Goal: Information Seeking & Learning: Find specific fact

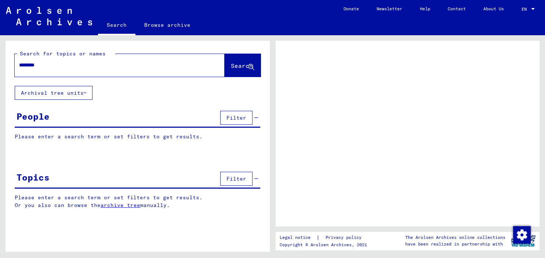
type input "*********"
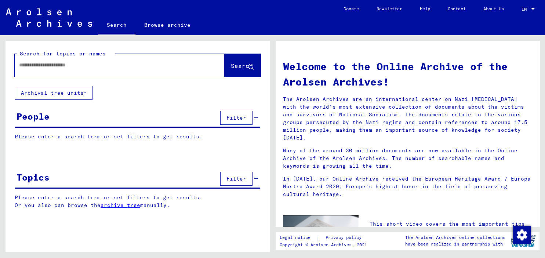
click at [74, 65] on input "text" at bounding box center [110, 65] width 183 height 8
type input "**********"
click at [231, 67] on span "Search" at bounding box center [242, 65] width 22 height 7
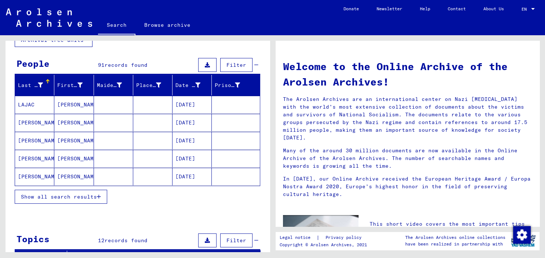
scroll to position [54, 0]
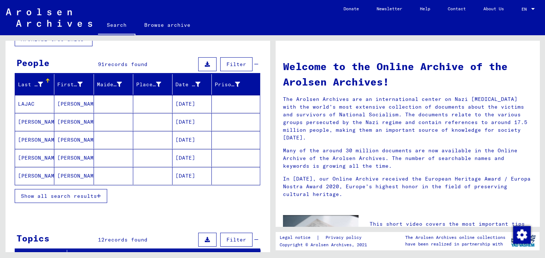
click at [47, 199] on button "Show all search results" at bounding box center [61, 196] width 92 height 14
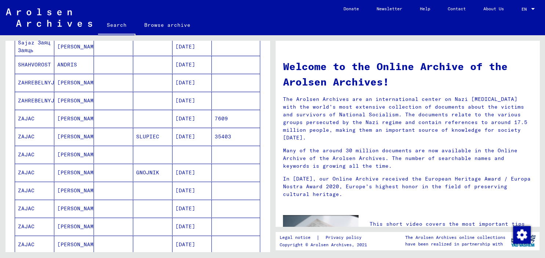
scroll to position [238, 0]
click at [36, 148] on mat-cell "ZAJAC" at bounding box center [34, 154] width 39 height 18
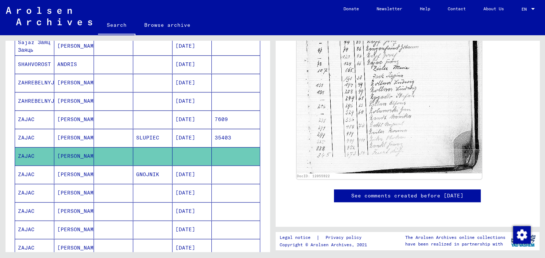
scroll to position [370, 0]
click at [40, 172] on mat-cell "ZAJAC" at bounding box center [34, 174] width 39 height 18
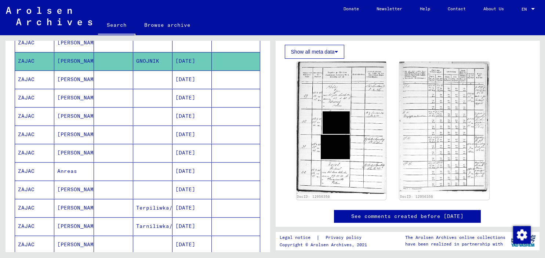
scroll to position [374, 0]
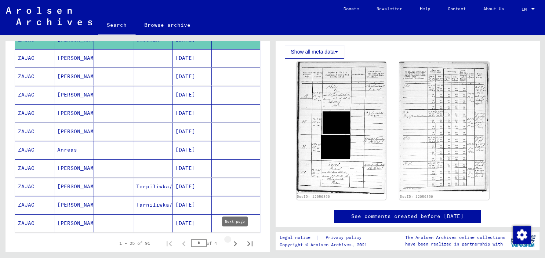
click at [235, 238] on icon "Next page" at bounding box center [235, 243] width 10 height 10
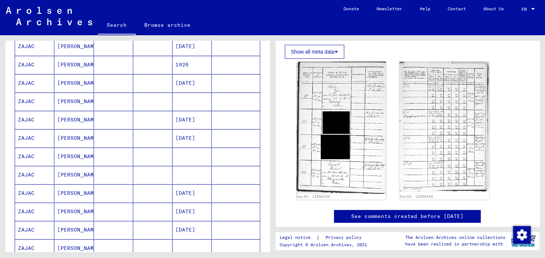
scroll to position [227, 0]
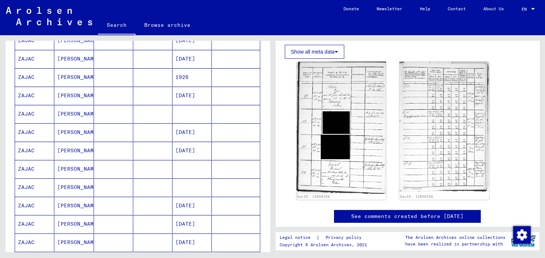
click at [76, 170] on mat-cell "[PERSON_NAME]" at bounding box center [73, 169] width 39 height 18
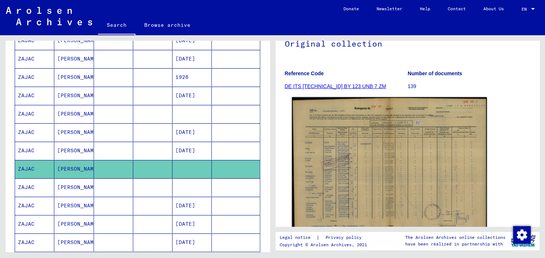
scroll to position [88, 0]
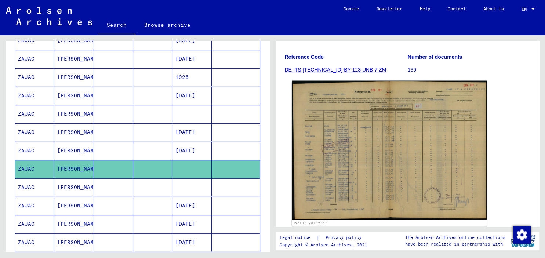
click at [366, 162] on img at bounding box center [389, 150] width 195 height 139
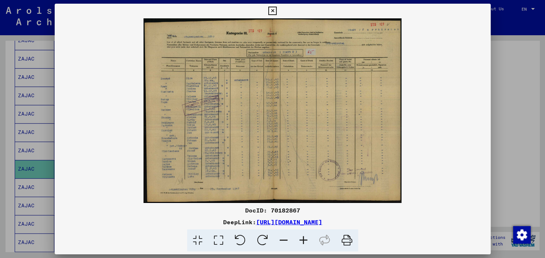
click at [303, 243] on icon at bounding box center [303, 240] width 20 height 22
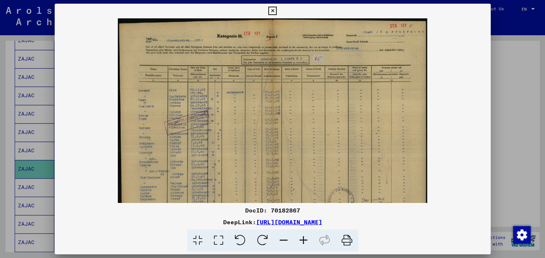
click at [303, 243] on icon at bounding box center [303, 240] width 20 height 22
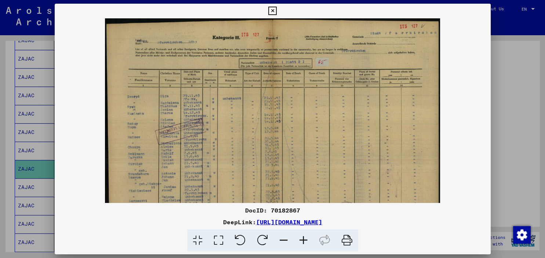
click at [303, 243] on icon at bounding box center [303, 240] width 20 height 22
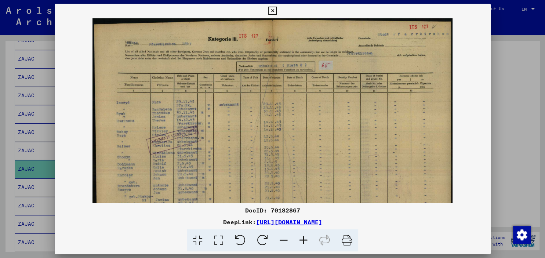
click at [303, 243] on icon at bounding box center [303, 240] width 20 height 22
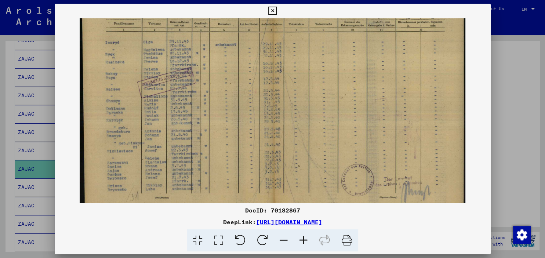
scroll to position [87, 0]
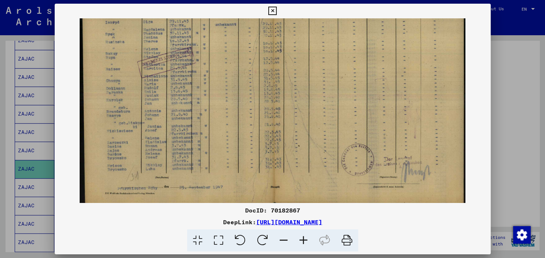
drag, startPoint x: 197, startPoint y: 151, endPoint x: 194, endPoint y: 67, distance: 84.4
click at [194, 67] on img at bounding box center [273, 70] width 386 height 276
click at [277, 11] on icon at bounding box center [272, 11] width 8 height 9
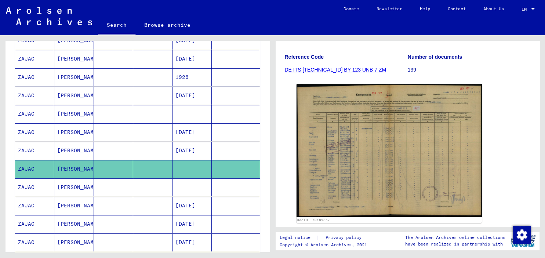
click at [90, 186] on mat-cell "[PERSON_NAME]" at bounding box center [73, 187] width 39 height 18
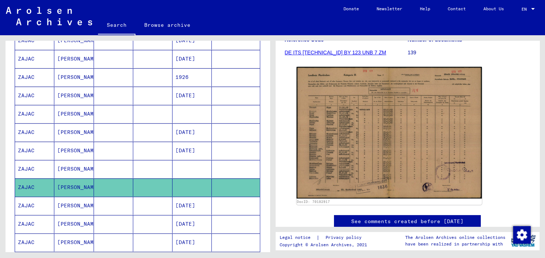
scroll to position [107, 0]
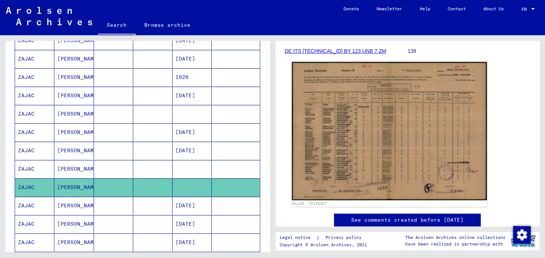
click at [410, 148] on img at bounding box center [389, 131] width 195 height 138
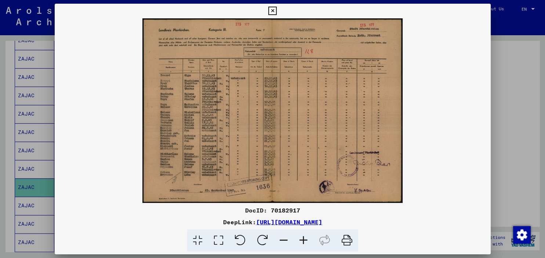
click at [302, 238] on icon at bounding box center [303, 240] width 20 height 22
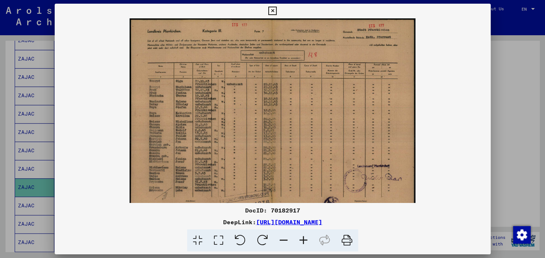
click at [302, 238] on icon at bounding box center [303, 240] width 20 height 22
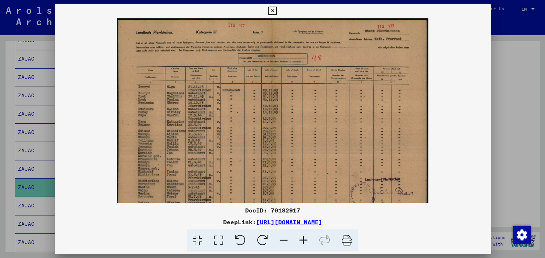
click at [302, 238] on icon at bounding box center [303, 240] width 20 height 22
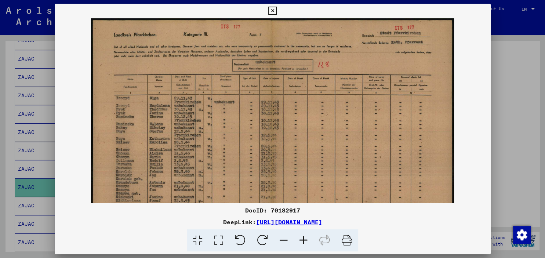
click at [302, 238] on icon at bounding box center [303, 240] width 20 height 22
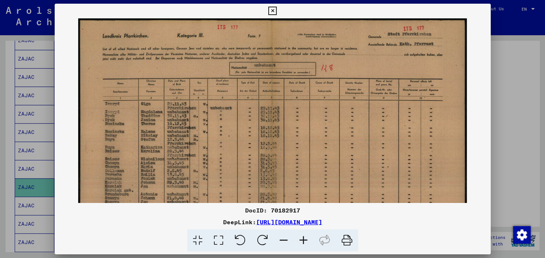
click at [302, 238] on icon at bounding box center [303, 240] width 20 height 22
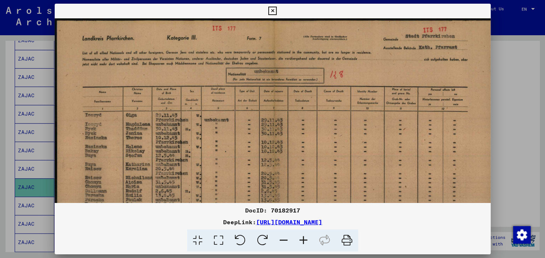
click at [302, 238] on icon at bounding box center [303, 240] width 20 height 22
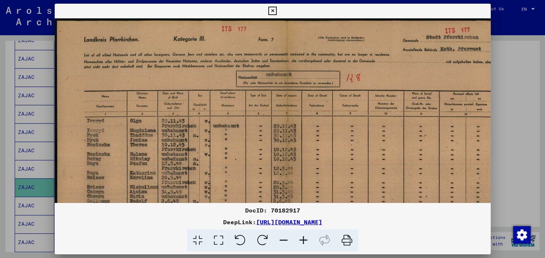
click at [302, 238] on icon at bounding box center [303, 240] width 20 height 22
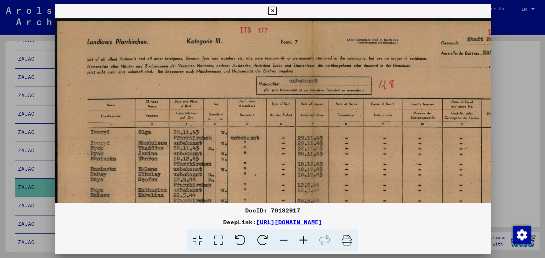
click at [302, 238] on icon at bounding box center [303, 240] width 20 height 22
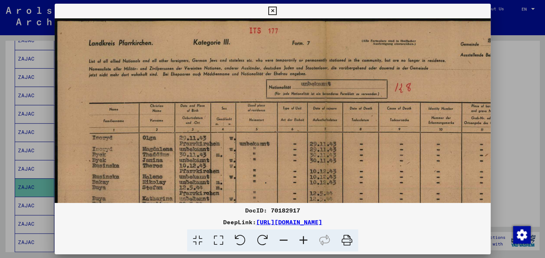
click at [302, 238] on icon at bounding box center [303, 240] width 20 height 22
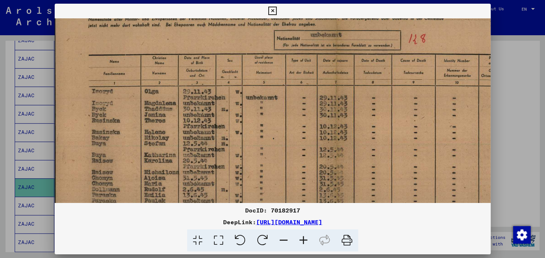
scroll to position [63, 2]
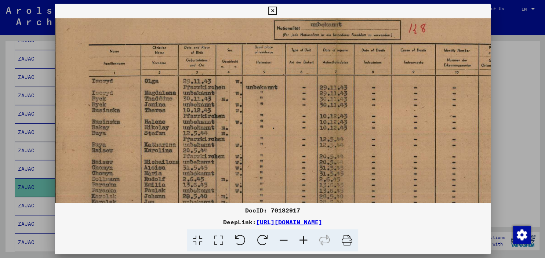
drag, startPoint x: 251, startPoint y: 179, endPoint x: 248, endPoint y: 117, distance: 61.7
click at [248, 117] on img at bounding box center [338, 158] width 570 height 405
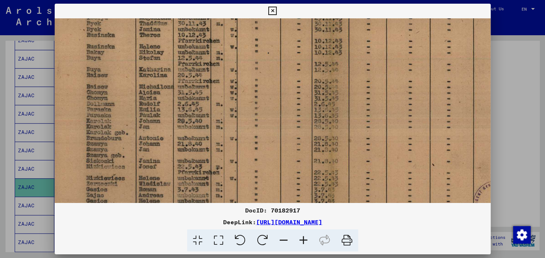
drag, startPoint x: 244, startPoint y: 134, endPoint x: 238, endPoint y: 61, distance: 72.5
click at [238, 61] on img at bounding box center [332, 83] width 570 height 405
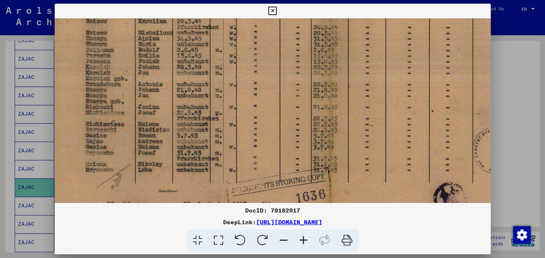
scroll to position [208, 4]
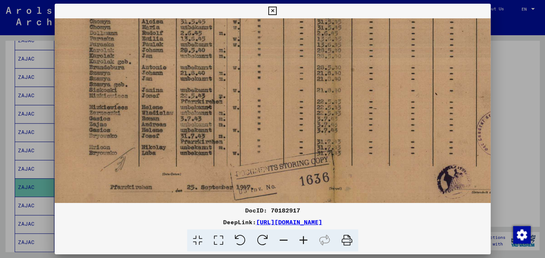
drag, startPoint x: 225, startPoint y: 143, endPoint x: 228, endPoint y: 74, distance: 68.7
click at [228, 74] on img at bounding box center [335, 12] width 570 height 405
click at [277, 10] on icon at bounding box center [272, 11] width 8 height 9
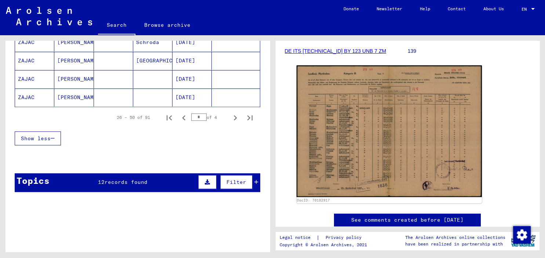
scroll to position [498, 0]
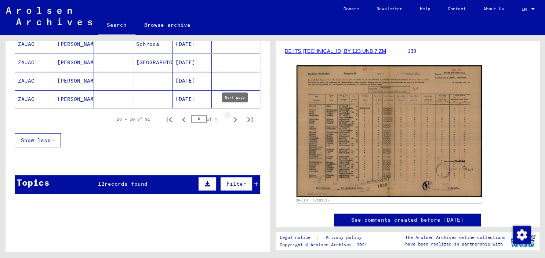
click at [233, 116] on icon "Next page" at bounding box center [235, 119] width 10 height 10
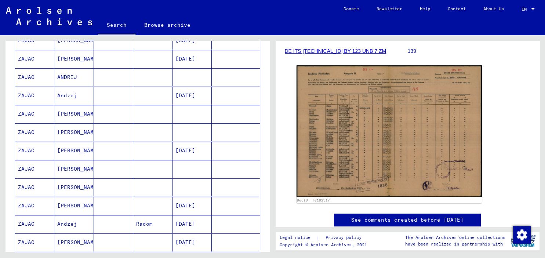
scroll to position [356, 0]
click at [60, 184] on mat-cell "[PERSON_NAME]" at bounding box center [73, 187] width 39 height 18
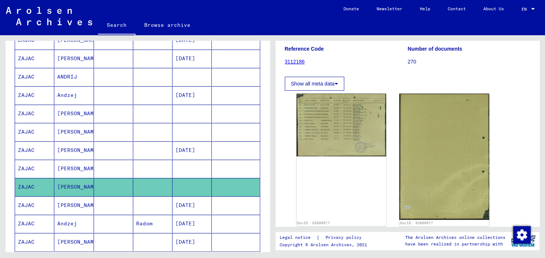
scroll to position [84, 0]
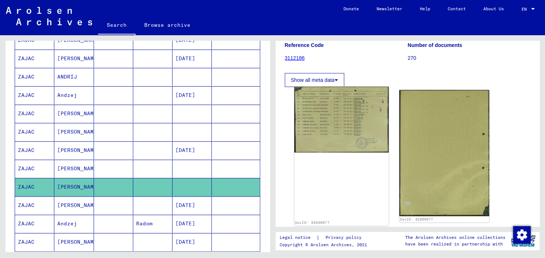
click at [326, 127] on img at bounding box center [341, 120] width 94 height 66
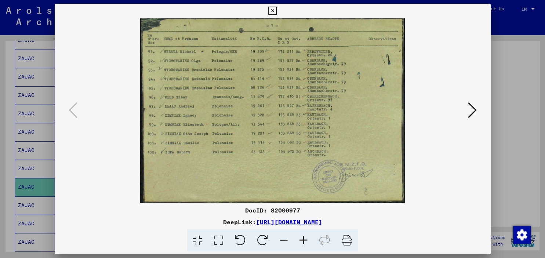
click at [277, 11] on icon at bounding box center [272, 11] width 8 height 9
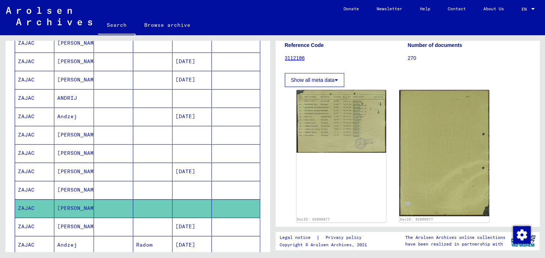
scroll to position [323, 0]
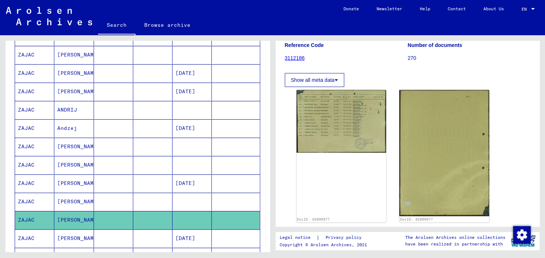
click at [179, 139] on mat-cell at bounding box center [191, 147] width 39 height 18
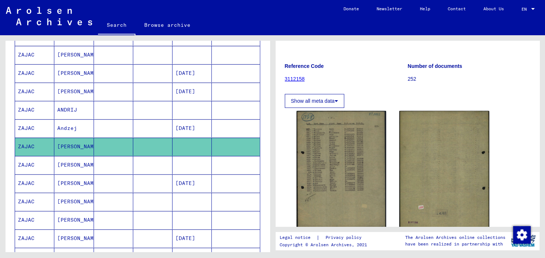
scroll to position [69, 0]
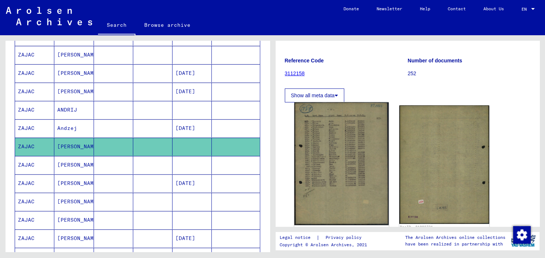
click at [346, 149] on img at bounding box center [341, 163] width 94 height 123
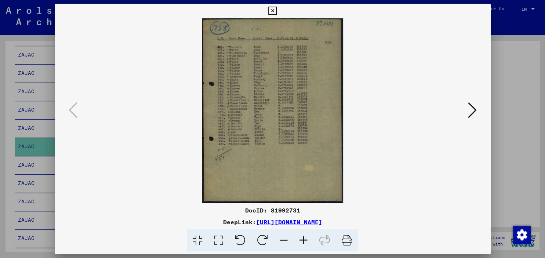
click at [304, 242] on icon at bounding box center [303, 240] width 20 height 22
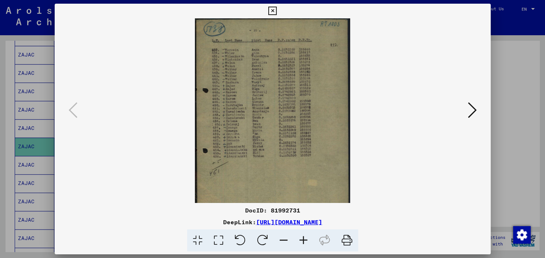
click at [304, 242] on icon at bounding box center [303, 240] width 20 height 22
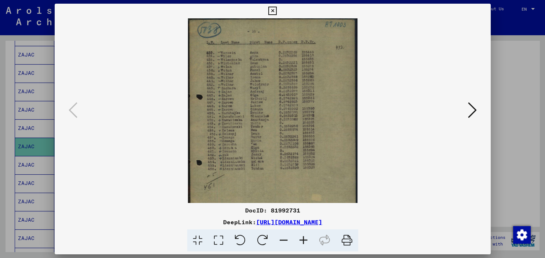
click at [304, 242] on icon at bounding box center [303, 240] width 20 height 22
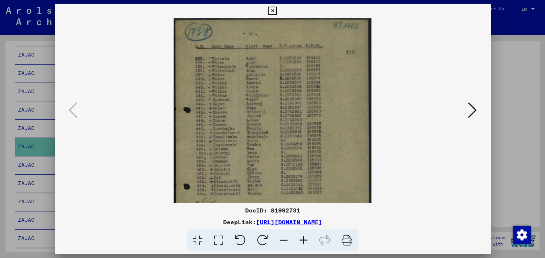
click at [304, 242] on icon at bounding box center [303, 240] width 20 height 22
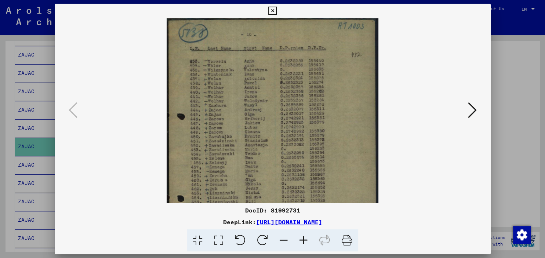
click at [304, 242] on icon at bounding box center [303, 240] width 20 height 22
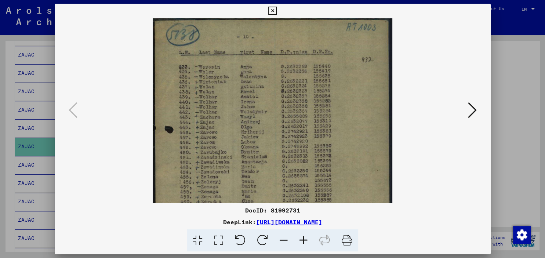
click at [304, 242] on icon at bounding box center [303, 240] width 20 height 22
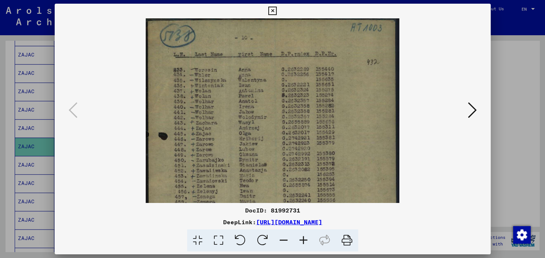
click at [304, 242] on icon at bounding box center [303, 240] width 20 height 22
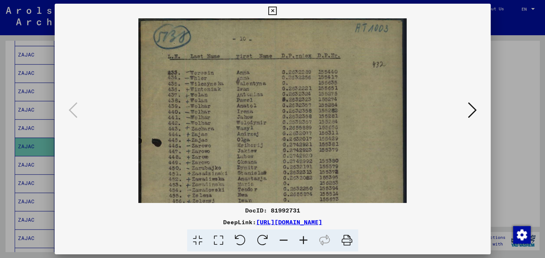
click at [304, 242] on icon at bounding box center [303, 240] width 20 height 22
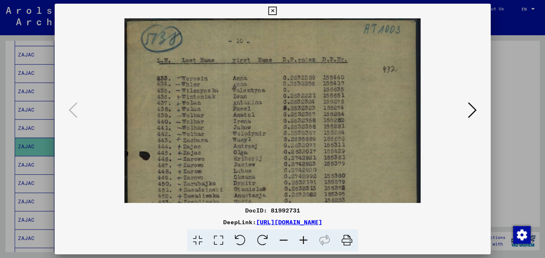
click at [304, 242] on icon at bounding box center [303, 240] width 20 height 22
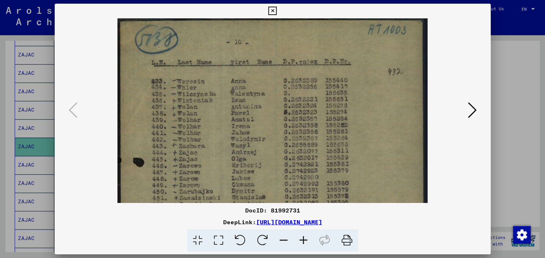
click at [304, 242] on icon at bounding box center [303, 240] width 20 height 22
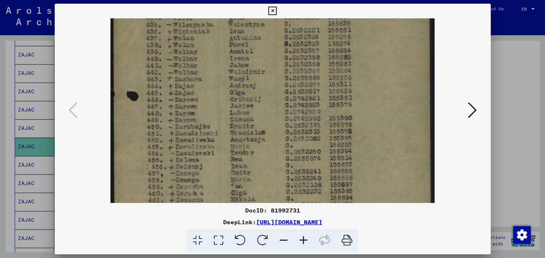
scroll to position [85, 0]
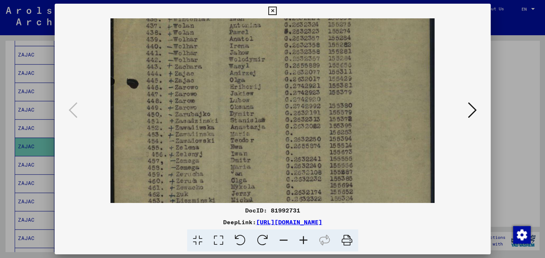
drag, startPoint x: 254, startPoint y: 130, endPoint x: 243, endPoint y: 46, distance: 84.7
click at [243, 46] on img at bounding box center [272, 144] width 324 height 423
click at [228, 165] on img at bounding box center [272, 144] width 324 height 423
click at [277, 9] on icon at bounding box center [272, 11] width 8 height 9
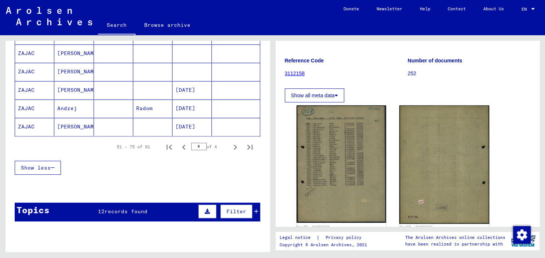
scroll to position [456, 0]
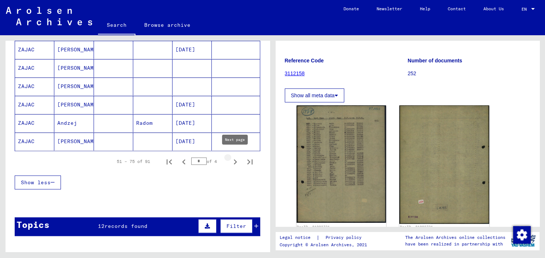
click at [234, 159] on icon "Next page" at bounding box center [235, 161] width 3 height 5
type input "*"
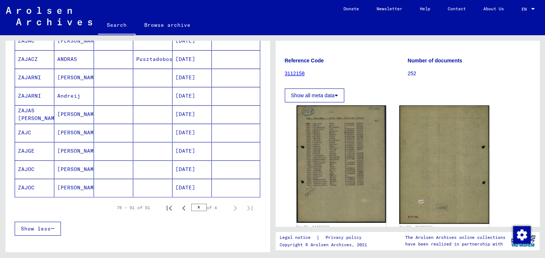
scroll to position [245, 0]
click at [88, 190] on mat-cell "[PERSON_NAME]" at bounding box center [73, 188] width 39 height 18
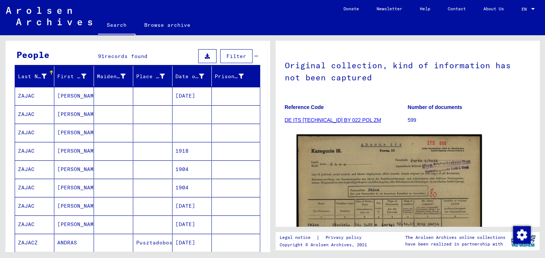
scroll to position [60, 0]
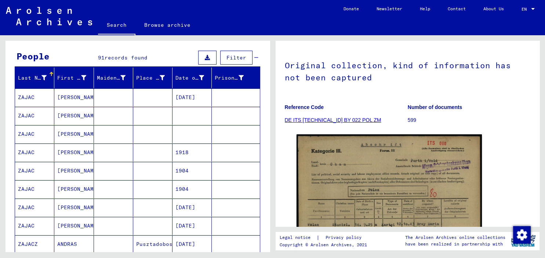
click at [169, 136] on mat-cell at bounding box center [152, 134] width 39 height 18
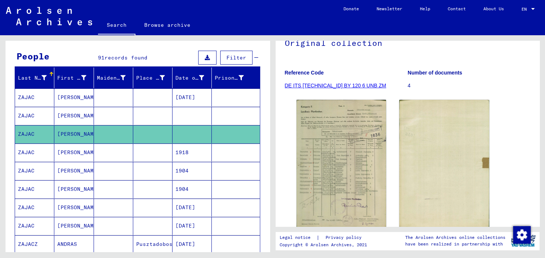
scroll to position [75, 0]
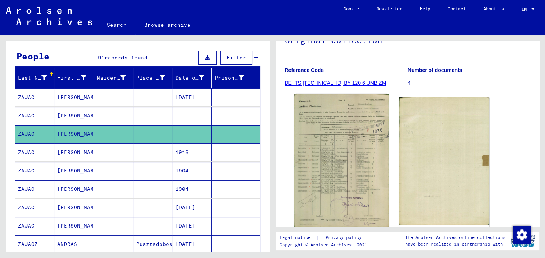
click at [342, 173] on img at bounding box center [341, 161] width 94 height 134
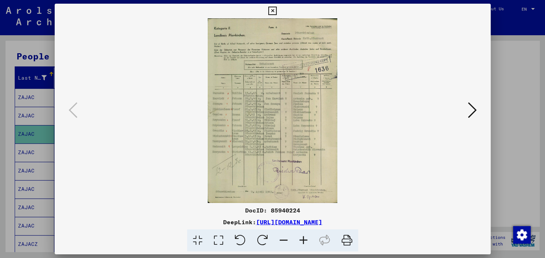
click at [305, 242] on icon at bounding box center [303, 240] width 20 height 22
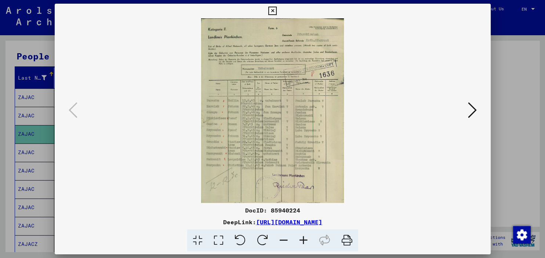
click at [305, 242] on icon at bounding box center [303, 240] width 20 height 22
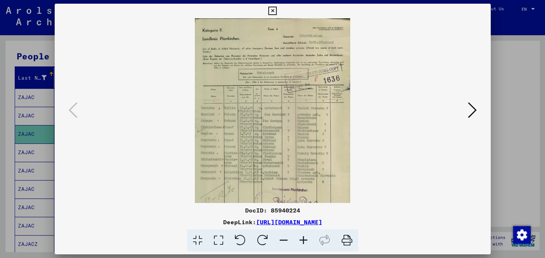
click at [305, 242] on icon at bounding box center [303, 240] width 20 height 22
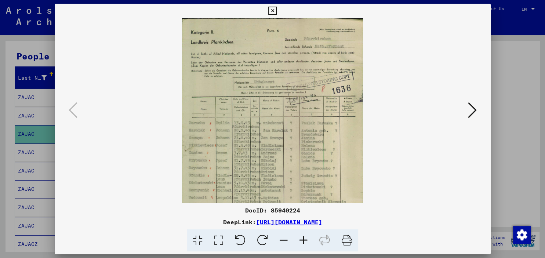
click at [305, 242] on icon at bounding box center [303, 240] width 20 height 22
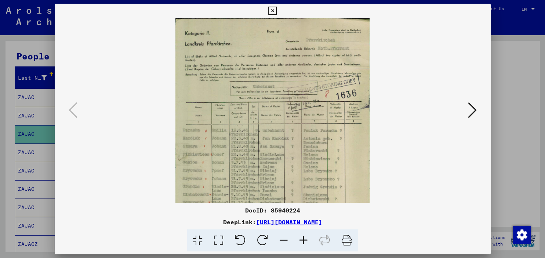
click at [305, 242] on icon at bounding box center [303, 240] width 20 height 22
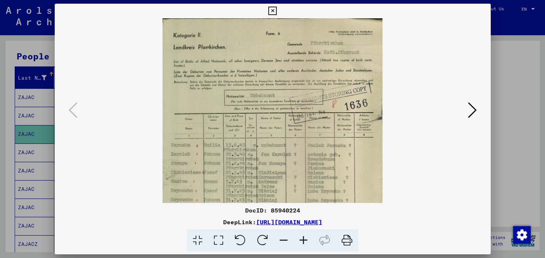
click at [305, 242] on icon at bounding box center [303, 240] width 20 height 22
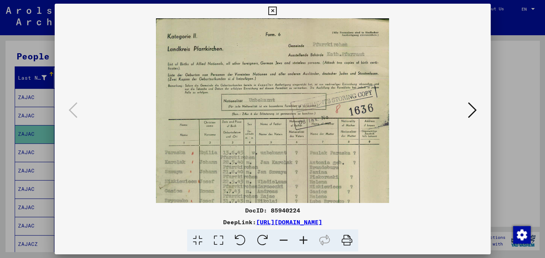
click at [305, 242] on icon at bounding box center [303, 240] width 20 height 22
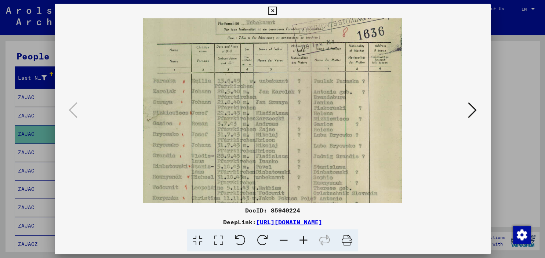
scroll to position [105, 0]
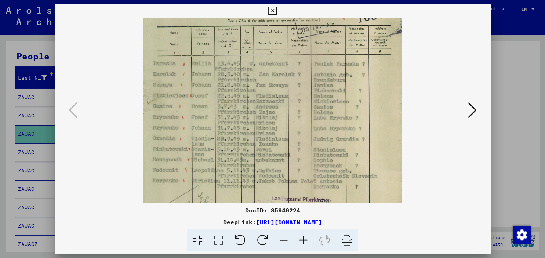
drag, startPoint x: 259, startPoint y: 175, endPoint x: 257, endPoint y: 73, distance: 102.7
click at [257, 73] on img at bounding box center [272, 99] width 259 height 368
click at [277, 11] on icon at bounding box center [272, 11] width 8 height 9
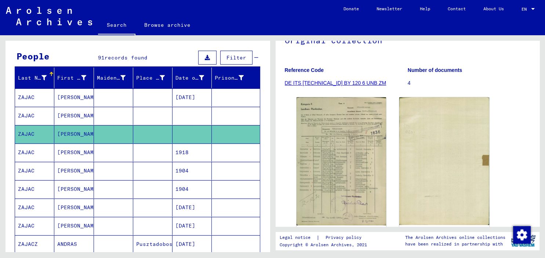
click at [114, 116] on mat-cell at bounding box center [113, 116] width 39 height 18
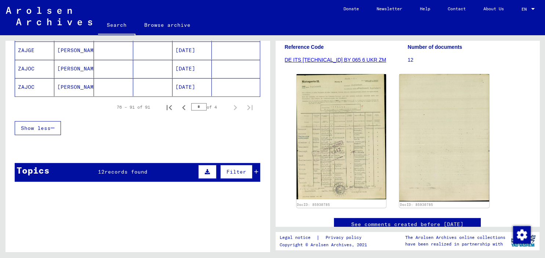
scroll to position [346, 0]
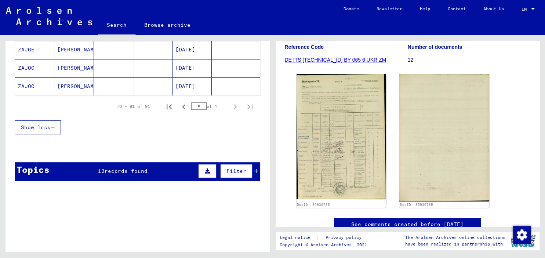
click at [158, 171] on div "Topics 12 records found Filter" at bounding box center [137, 171] width 245 height 19
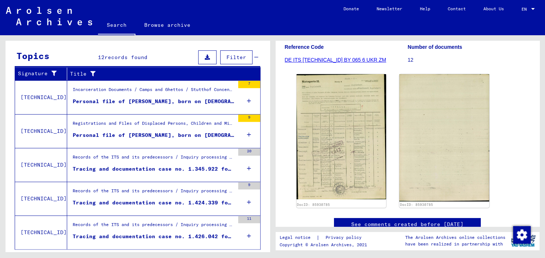
scroll to position [461, 0]
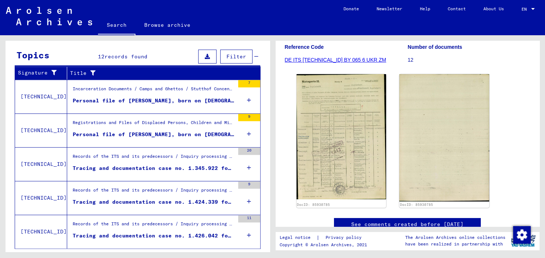
click at [139, 164] on div "Tracing and documentation case no. 1.345.922 for [PERSON_NAME] born [DEMOGRAPHI…" at bounding box center [154, 168] width 162 height 8
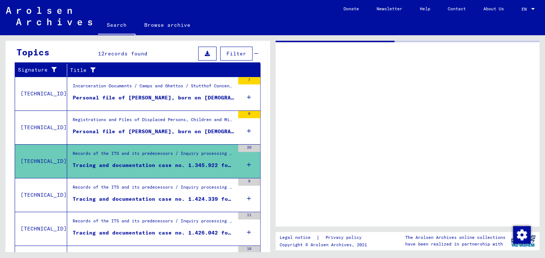
scroll to position [107, 0]
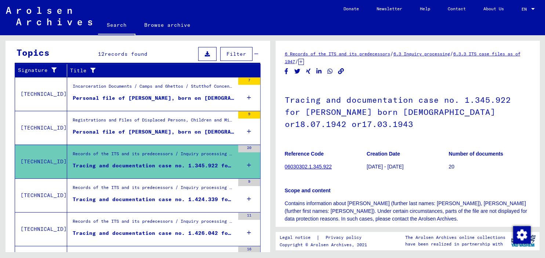
click at [137, 202] on figure "Tracing and documentation case no. 1.424.339 for [PERSON_NAME] born [DEMOGRAPHI…" at bounding box center [154, 200] width 162 height 11
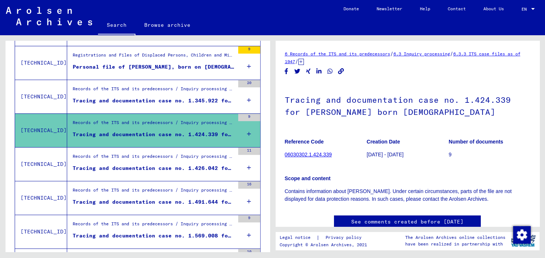
scroll to position [172, 0]
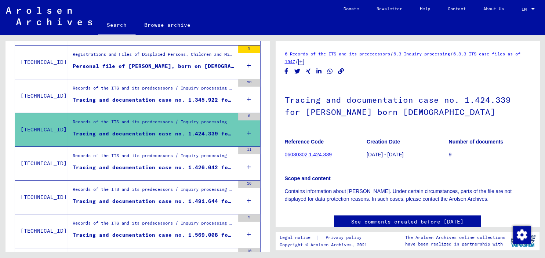
click at [136, 171] on figure "Tracing and documentation case no. 1.426.042 for [PERSON_NAME] born [DEMOGRAPHI…" at bounding box center [154, 169] width 162 height 11
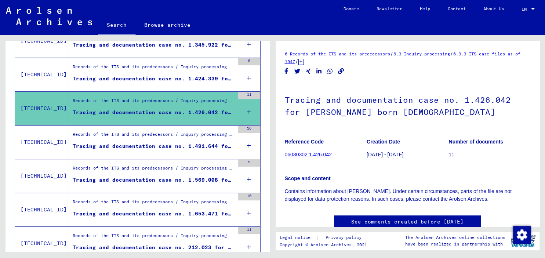
scroll to position [229, 0]
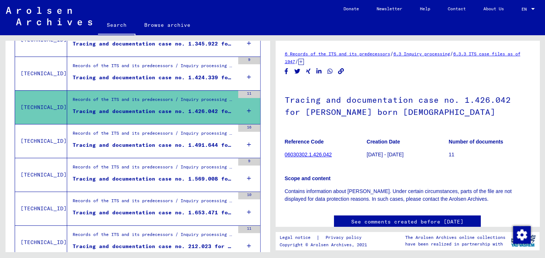
click at [142, 144] on div "Tracing and documentation case no. 1.491.644 for [PERSON_NAME] born [DEMOGRAPHI…" at bounding box center [154, 145] width 162 height 8
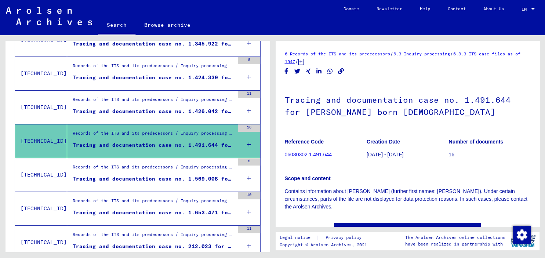
click at [134, 180] on div "Tracing and documentation case no. 1.569.008 for [PERSON_NAME] born [DEMOGRAPHI…" at bounding box center [154, 179] width 162 height 8
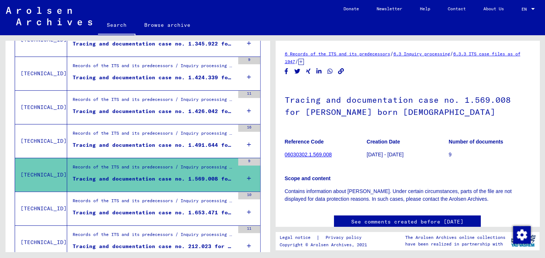
click at [139, 213] on div "Tracing and documentation case no. 1.653.471 for [PERSON_NAME] born [DEMOGRAPHI…" at bounding box center [154, 213] width 162 height 8
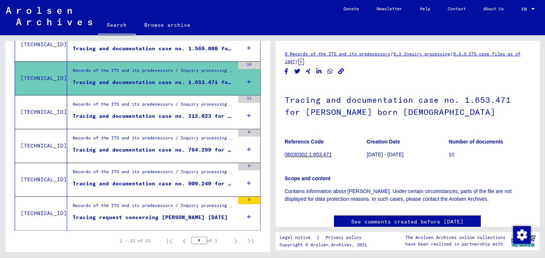
scroll to position [371, 0]
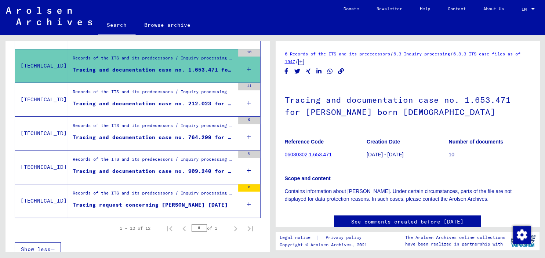
click at [142, 105] on div "Tracing and documentation case no. 212.023 for [PERSON_NAME] born [DEMOGRAPHIC_…" at bounding box center [154, 104] width 162 height 8
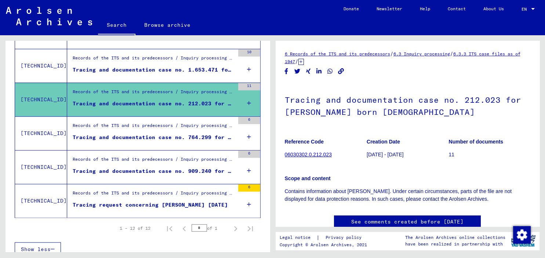
click at [135, 135] on div "Tracing and documentation case no. 764.299 for [PERSON_NAME] born [DEMOGRAPHIC_…" at bounding box center [154, 138] width 162 height 8
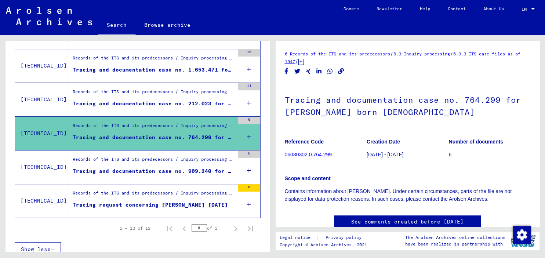
click at [128, 168] on div "Tracing and documentation case no. 909.240 for [PERSON_NAME] born [DEMOGRAPHIC_…" at bounding box center [154, 171] width 162 height 8
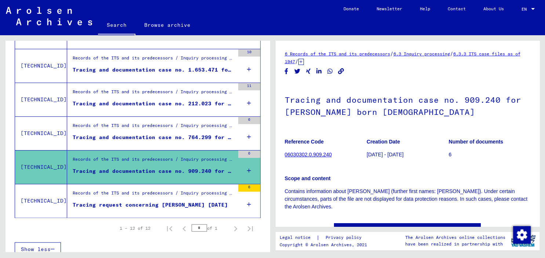
click at [124, 202] on div "Tracing request concerning [PERSON_NAME] [DATE]" at bounding box center [150, 205] width 155 height 8
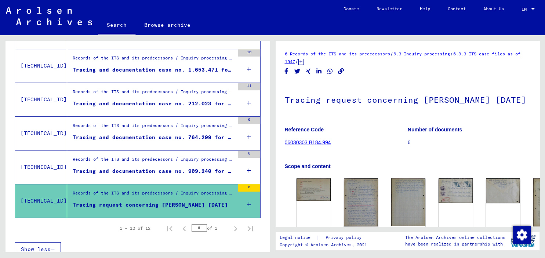
scroll to position [377, 0]
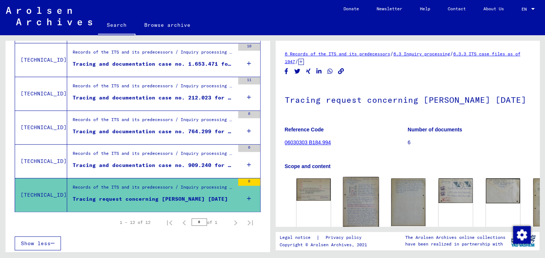
click at [348, 202] on img at bounding box center [361, 202] width 36 height 50
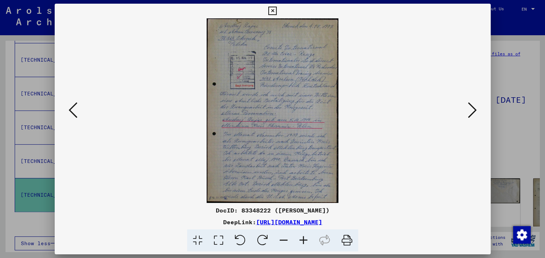
click at [74, 115] on icon at bounding box center [73, 110] width 9 height 18
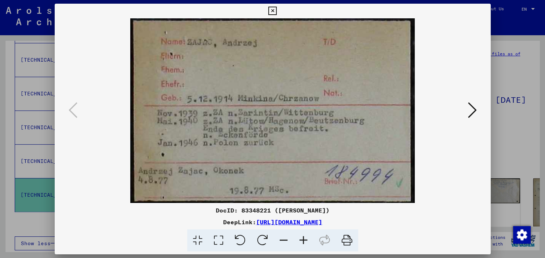
click at [471, 109] on icon at bounding box center [472, 110] width 9 height 18
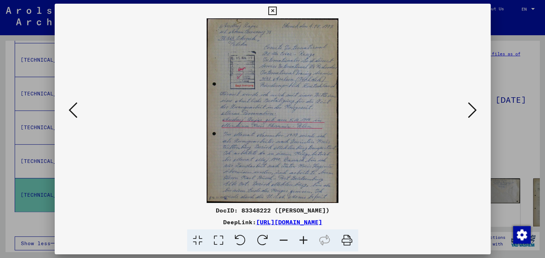
click at [471, 109] on icon at bounding box center [472, 110] width 9 height 18
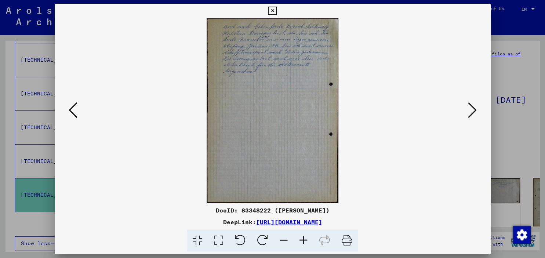
click at [471, 109] on icon at bounding box center [472, 110] width 9 height 18
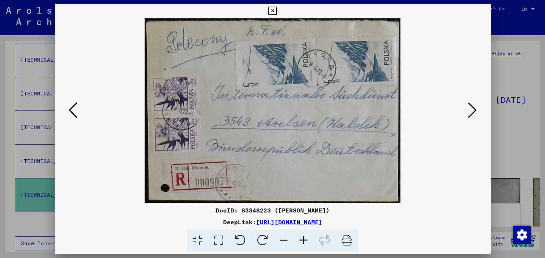
click at [471, 109] on icon at bounding box center [472, 110] width 9 height 18
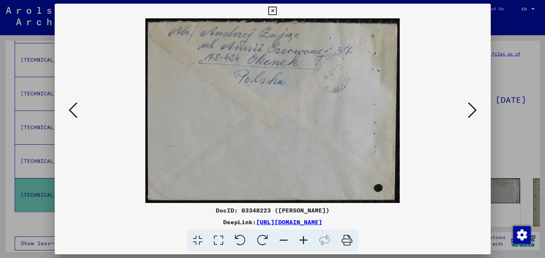
click at [471, 109] on icon at bounding box center [472, 110] width 9 height 18
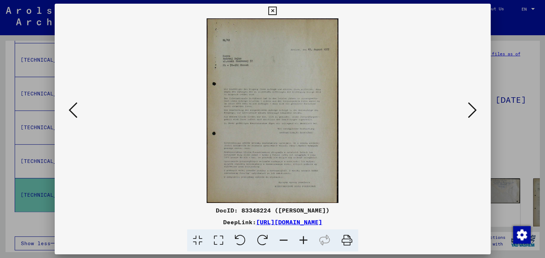
click at [277, 10] on icon at bounding box center [272, 11] width 8 height 9
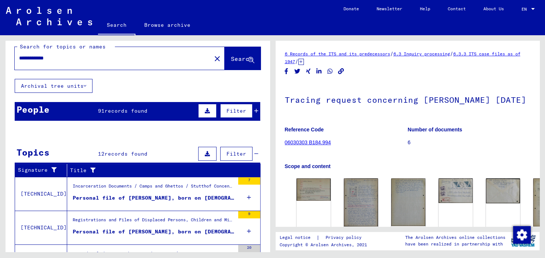
scroll to position [0, 0]
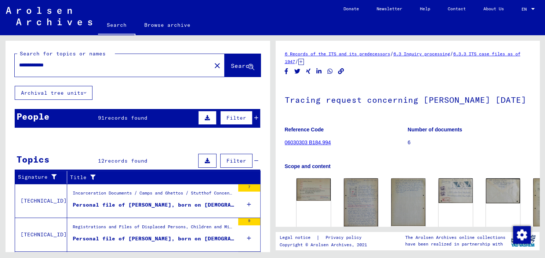
click at [213, 68] on mat-icon "close" at bounding box center [217, 65] width 9 height 9
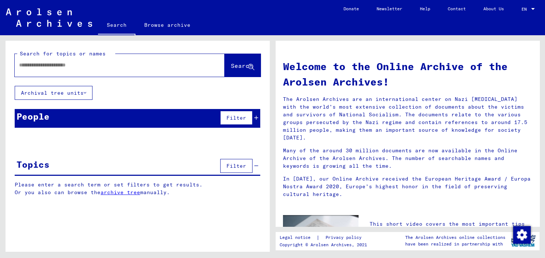
click at [58, 68] on input "text" at bounding box center [110, 65] width 183 height 8
click at [231, 64] on span "Search" at bounding box center [242, 65] width 22 height 7
click at [144, 64] on input "text" at bounding box center [110, 65] width 183 height 8
type input "**********"
click at [232, 69] on span "Search" at bounding box center [242, 65] width 22 height 7
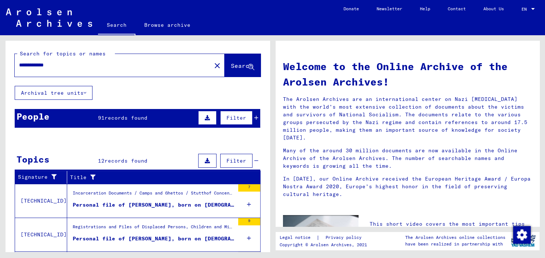
click at [106, 119] on span "records found" at bounding box center [126, 117] width 43 height 7
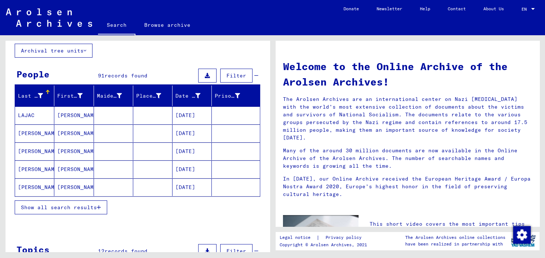
scroll to position [43, 0]
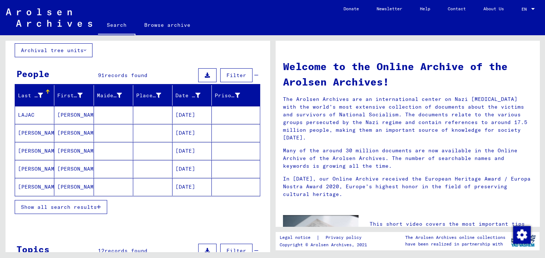
click at [53, 207] on span "Show all search results" at bounding box center [59, 207] width 76 height 7
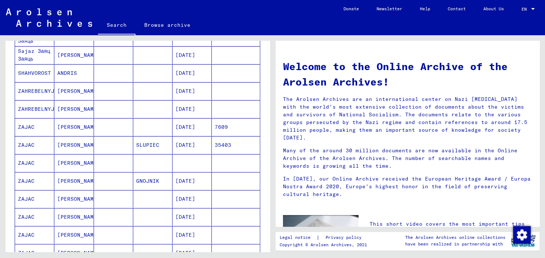
scroll to position [229, 0]
click at [32, 162] on mat-cell "ZAJAC" at bounding box center [34, 162] width 39 height 18
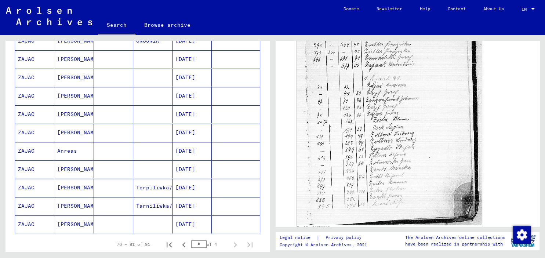
scroll to position [383, 0]
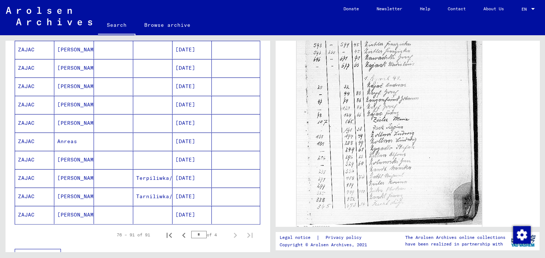
click at [94, 178] on mat-cell "[PERSON_NAME]" at bounding box center [73, 178] width 39 height 18
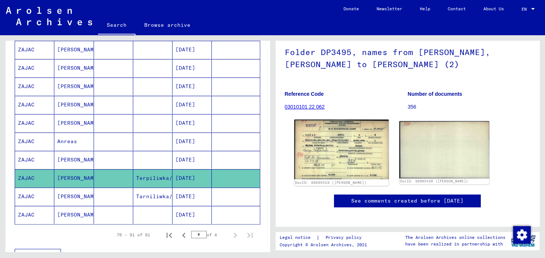
scroll to position [67, 0]
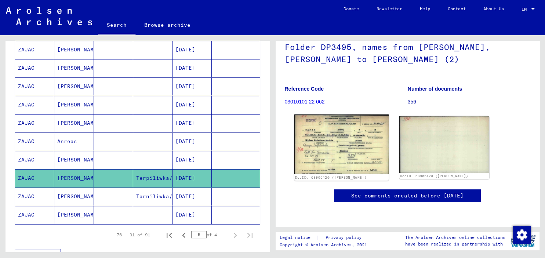
click at [336, 141] on img at bounding box center [341, 144] width 94 height 60
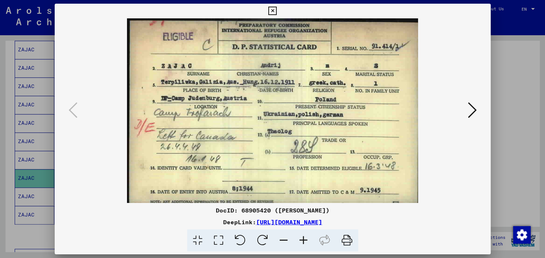
click at [277, 11] on icon at bounding box center [272, 11] width 8 height 9
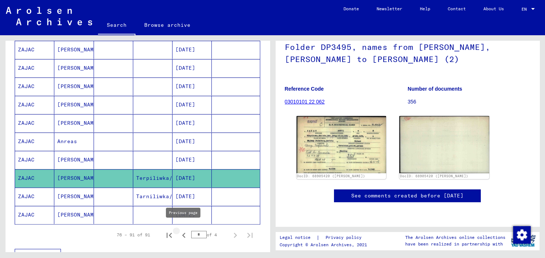
click at [180, 231] on icon "Previous page" at bounding box center [184, 235] width 10 height 10
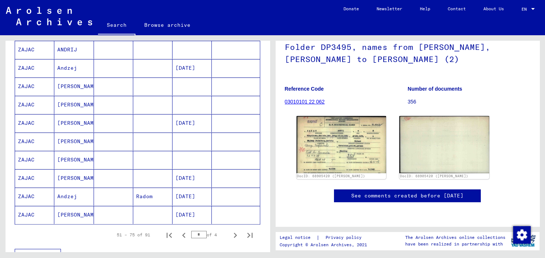
click at [84, 159] on mat-cell "[PERSON_NAME]" at bounding box center [73, 160] width 39 height 18
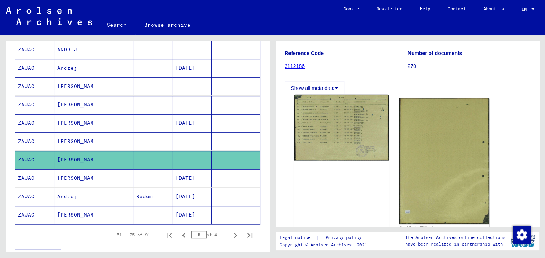
scroll to position [77, 0]
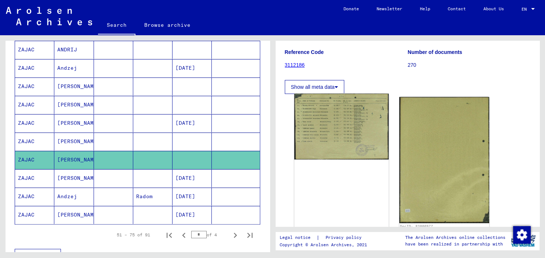
click at [341, 145] on img at bounding box center [341, 127] width 94 height 66
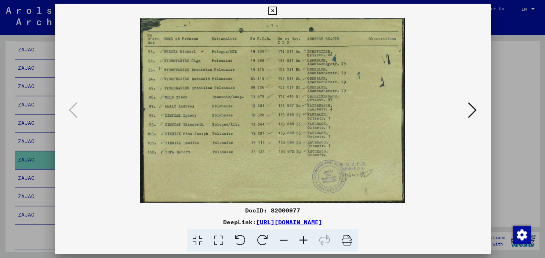
click at [469, 109] on icon at bounding box center [472, 110] width 9 height 18
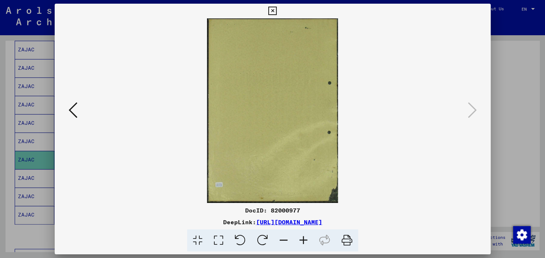
click at [277, 12] on icon at bounding box center [272, 11] width 8 height 9
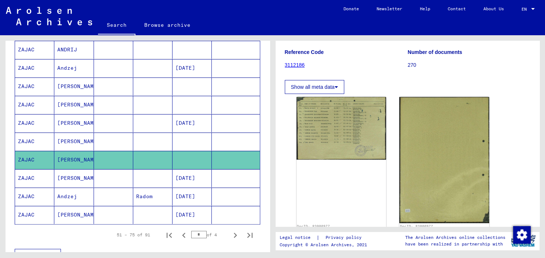
click at [117, 141] on mat-cell at bounding box center [113, 141] width 39 height 18
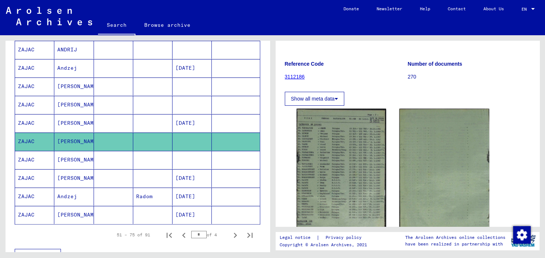
scroll to position [108, 0]
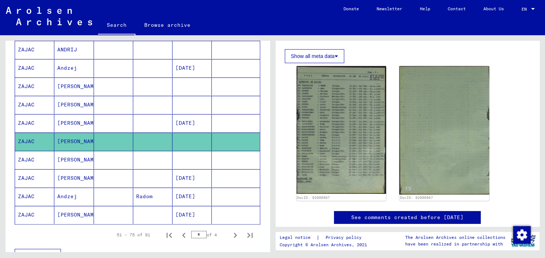
click at [74, 86] on mat-cell "[PERSON_NAME]" at bounding box center [73, 86] width 39 height 18
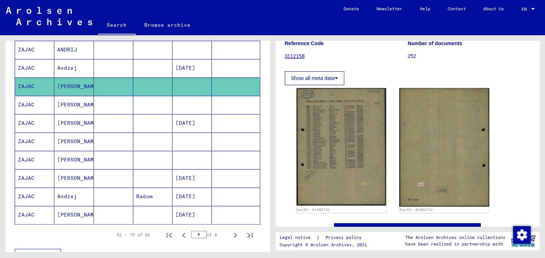
scroll to position [87, 0]
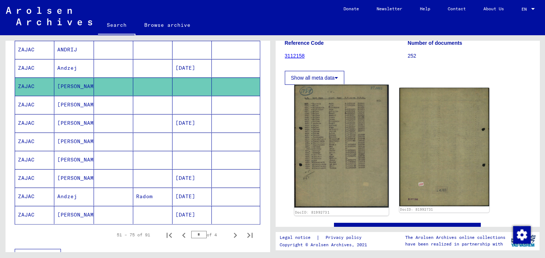
click at [336, 153] on img at bounding box center [341, 146] width 94 height 123
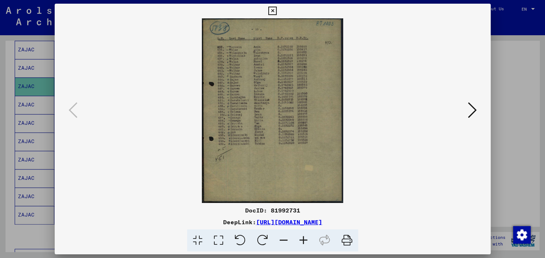
click at [277, 10] on icon at bounding box center [272, 11] width 8 height 9
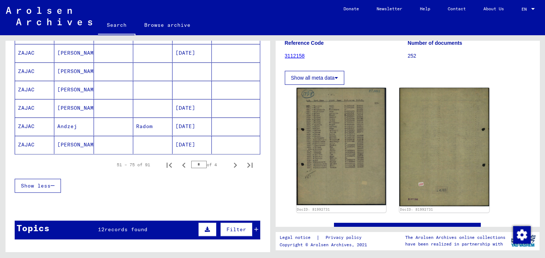
scroll to position [452, 0]
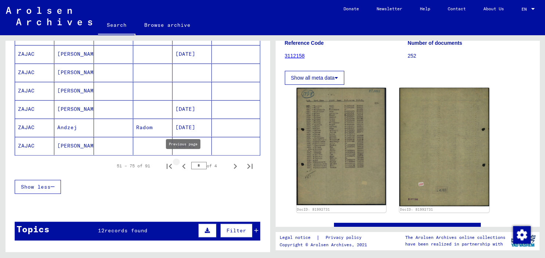
click at [183, 164] on icon "Previous page" at bounding box center [183, 166] width 3 height 5
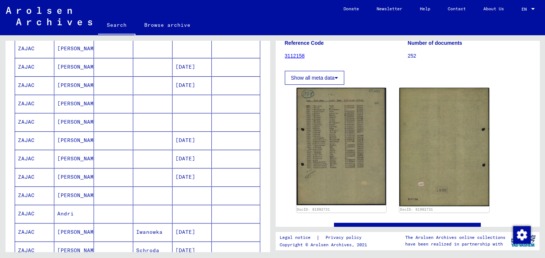
scroll to position [286, 0]
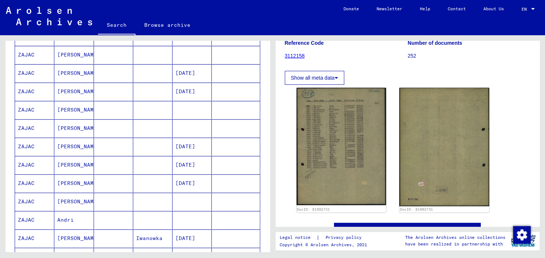
click at [101, 127] on mat-cell at bounding box center [113, 128] width 39 height 18
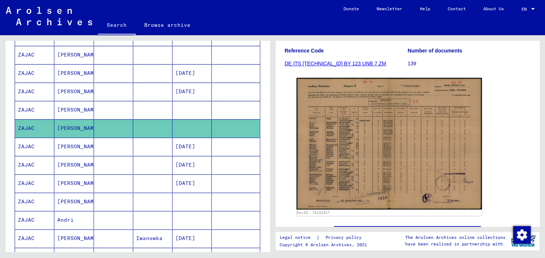
scroll to position [95, 0]
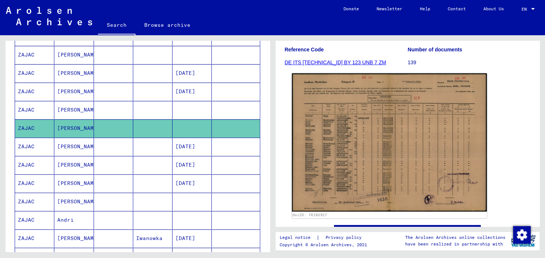
click at [367, 151] on img at bounding box center [389, 142] width 195 height 138
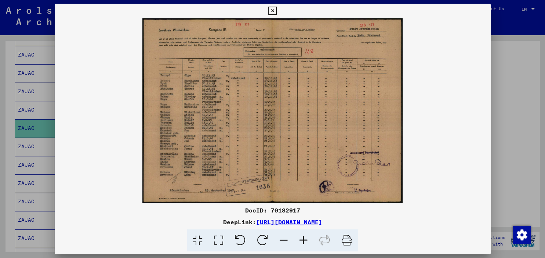
click at [305, 239] on icon at bounding box center [303, 240] width 20 height 22
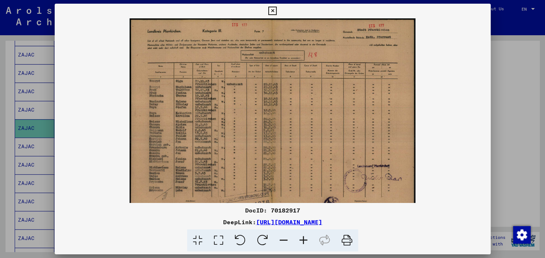
click at [305, 239] on icon at bounding box center [303, 240] width 20 height 22
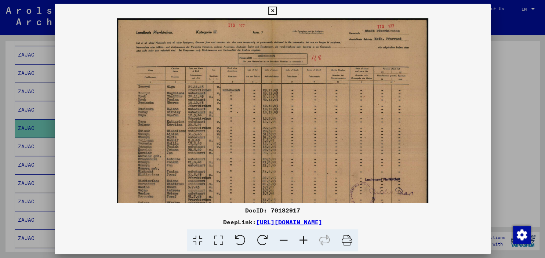
click at [305, 239] on icon at bounding box center [303, 240] width 20 height 22
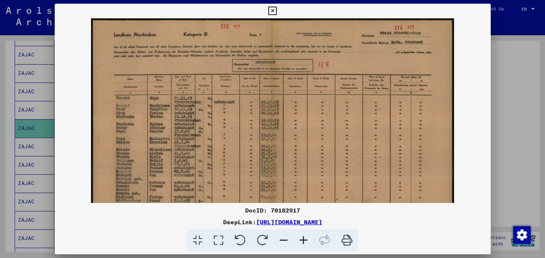
click at [305, 239] on icon at bounding box center [303, 240] width 20 height 22
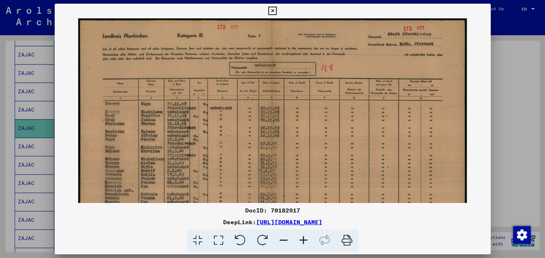
click at [305, 239] on icon at bounding box center [303, 240] width 20 height 22
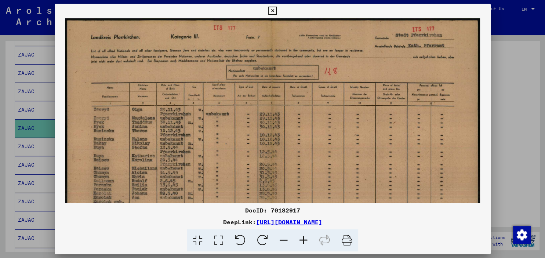
click at [305, 239] on icon at bounding box center [303, 240] width 20 height 22
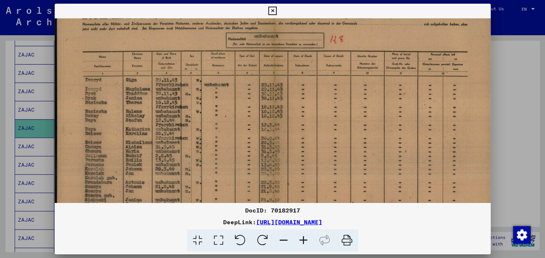
scroll to position [47, 0]
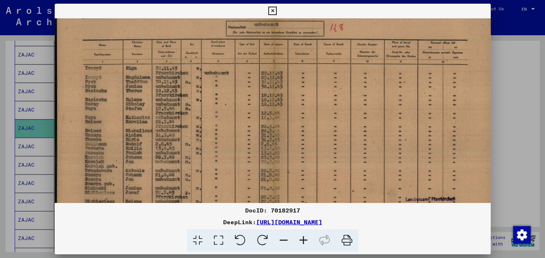
drag, startPoint x: 177, startPoint y: 134, endPoint x: 183, endPoint y: 87, distance: 47.3
click at [183, 87] on img at bounding box center [275, 127] width 441 height 313
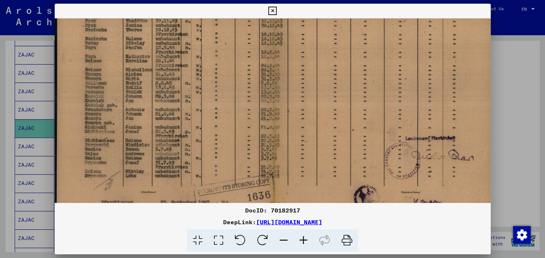
drag, startPoint x: 177, startPoint y: 135, endPoint x: 181, endPoint y: 76, distance: 59.9
click at [181, 76] on img at bounding box center [275, 67] width 441 height 313
click at [277, 10] on icon at bounding box center [272, 11] width 8 height 9
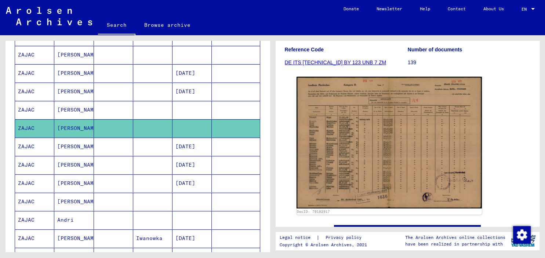
click at [72, 109] on mat-cell "[PERSON_NAME]" at bounding box center [73, 110] width 39 height 18
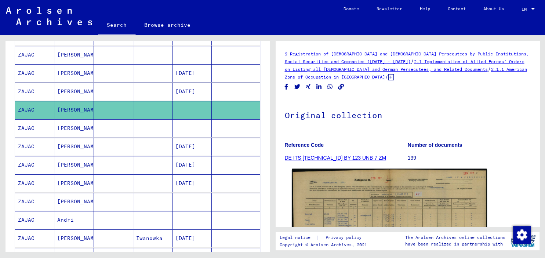
click at [350, 203] on img at bounding box center [389, 238] width 195 height 139
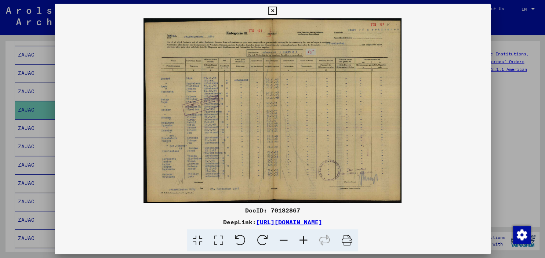
click at [303, 240] on icon at bounding box center [303, 240] width 20 height 22
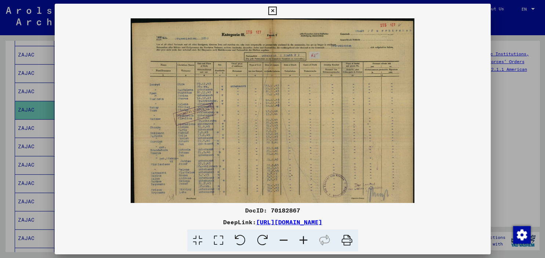
click at [303, 240] on icon at bounding box center [303, 240] width 20 height 22
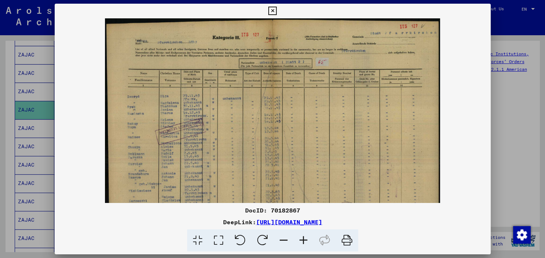
click at [303, 240] on icon at bounding box center [303, 240] width 20 height 22
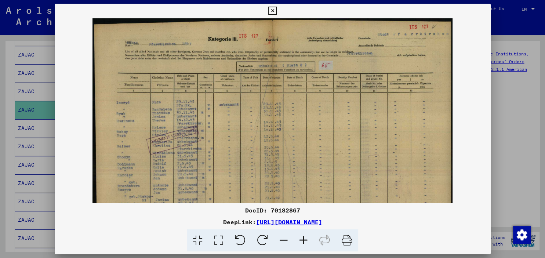
click at [303, 240] on icon at bounding box center [303, 240] width 20 height 22
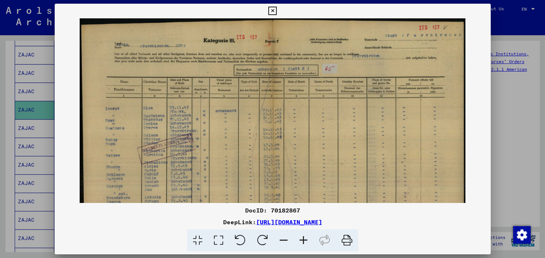
click at [303, 240] on icon at bounding box center [303, 240] width 20 height 22
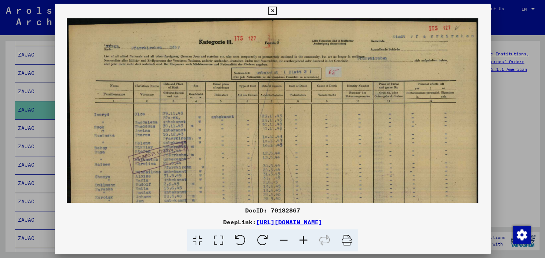
click at [303, 240] on icon at bounding box center [303, 240] width 20 height 22
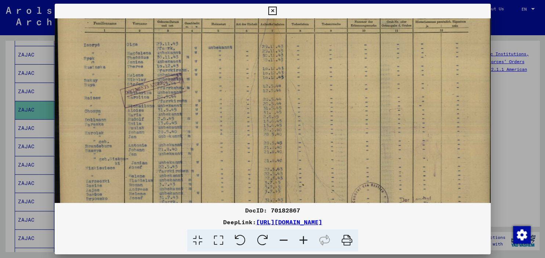
drag, startPoint x: 200, startPoint y: 158, endPoint x: 210, endPoint y: 78, distance: 80.2
click at [210, 78] on img at bounding box center [273, 99] width 437 height 313
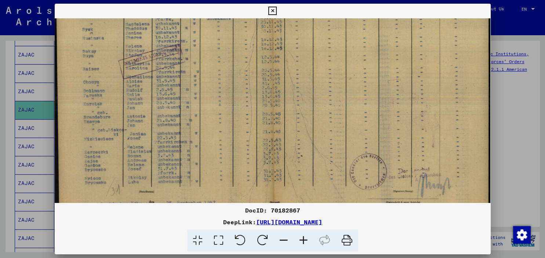
scroll to position [128, 0]
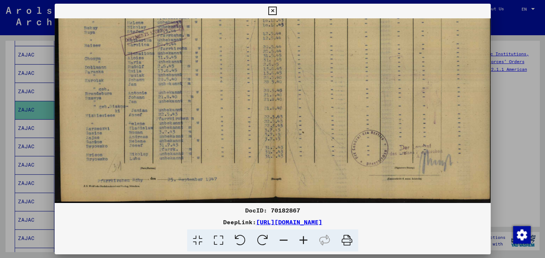
drag, startPoint x: 189, startPoint y: 145, endPoint x: 191, endPoint y: 82, distance: 63.1
click at [191, 82] on img at bounding box center [273, 46] width 437 height 313
click at [277, 9] on icon at bounding box center [272, 11] width 8 height 9
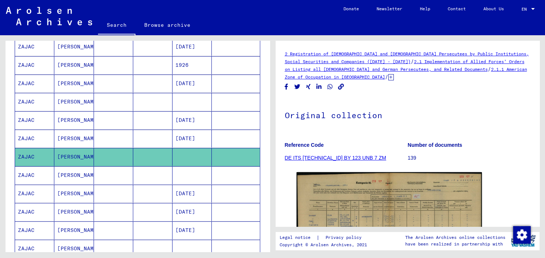
scroll to position [237, 0]
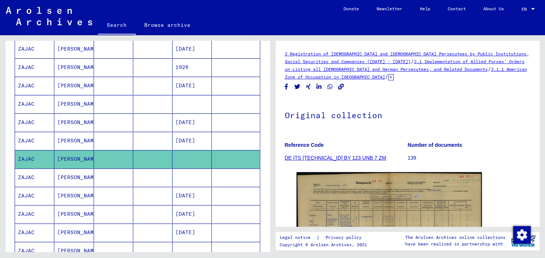
click at [179, 105] on mat-cell at bounding box center [191, 104] width 39 height 18
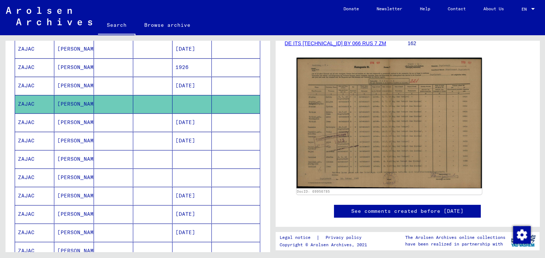
scroll to position [118, 0]
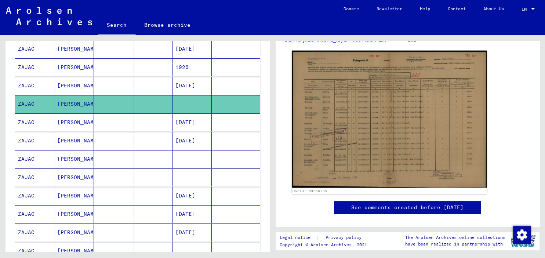
click at [347, 143] on img at bounding box center [389, 119] width 195 height 137
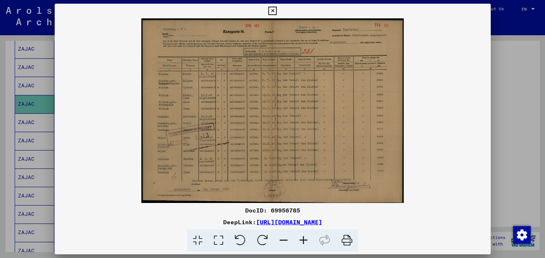
click at [277, 10] on icon at bounding box center [272, 11] width 8 height 9
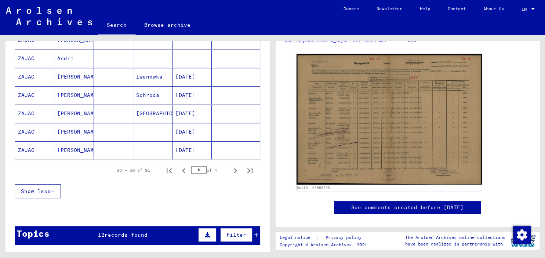
scroll to position [446, 0]
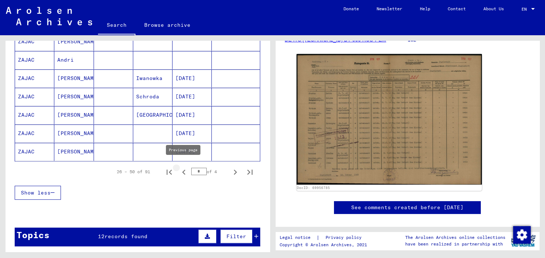
click at [183, 169] on icon "Previous page" at bounding box center [183, 171] width 3 height 5
type input "*"
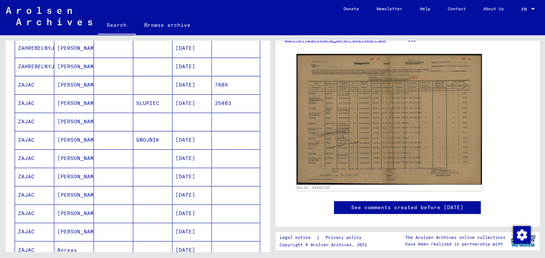
scroll to position [271, 0]
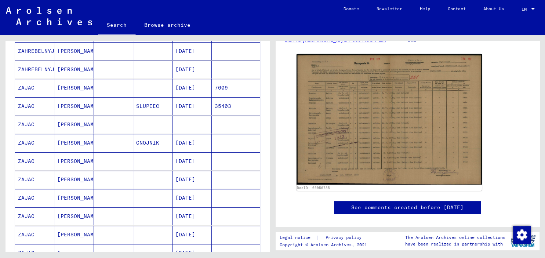
click at [117, 125] on mat-cell at bounding box center [113, 125] width 39 height 18
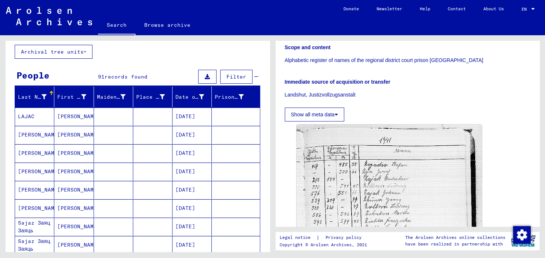
scroll to position [41, 0]
